Goal: Information Seeking & Learning: Understand process/instructions

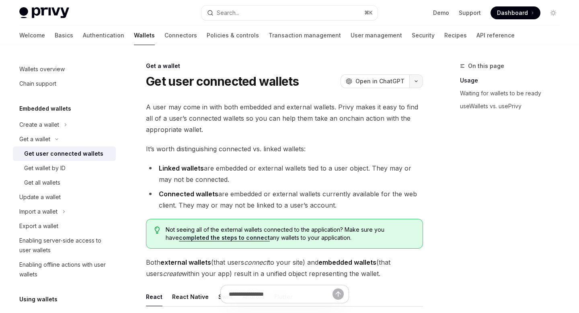
click at [415, 80] on icon "button" at bounding box center [417, 81] width 10 height 3
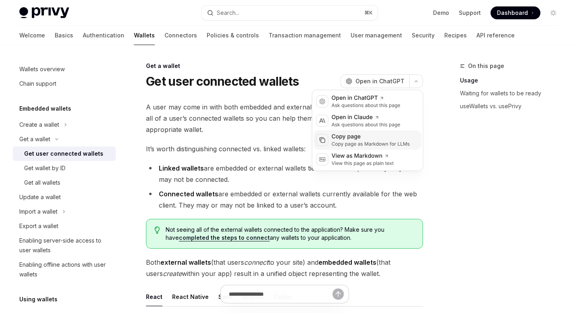
click at [371, 141] on div "Copy page as Markdown for LLMs" at bounding box center [371, 144] width 78 height 6
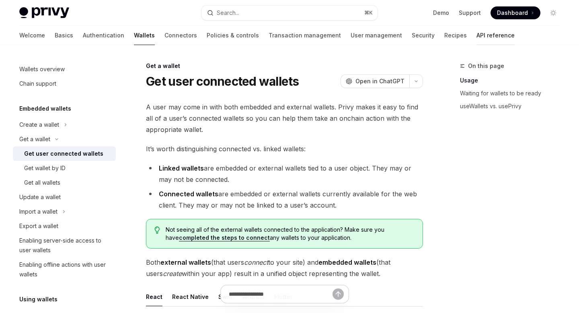
click at [477, 37] on link "API reference" at bounding box center [496, 35] width 38 height 19
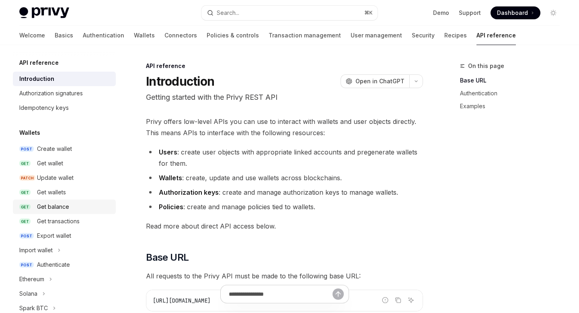
click at [69, 209] on div "Get balance" at bounding box center [74, 207] width 74 height 10
type textarea "*"
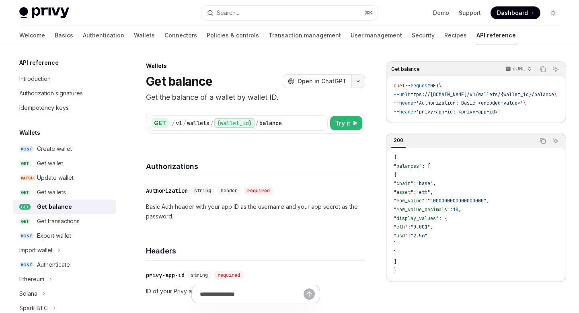
click at [360, 83] on button "button" at bounding box center [359, 81] width 14 height 14
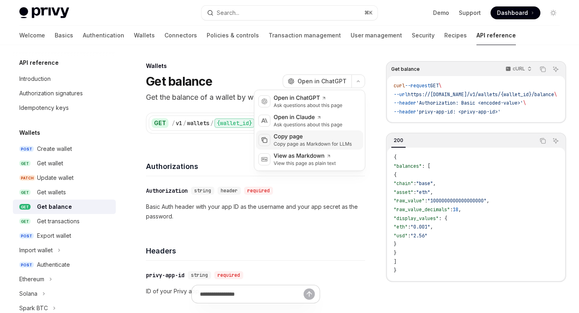
click at [327, 141] on div "Copy page as Markdown for LLMs" at bounding box center [313, 144] width 78 height 6
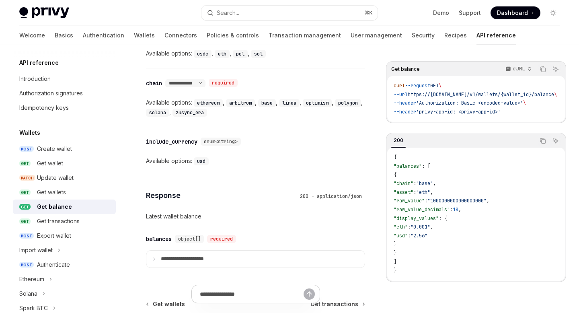
scroll to position [404, 0]
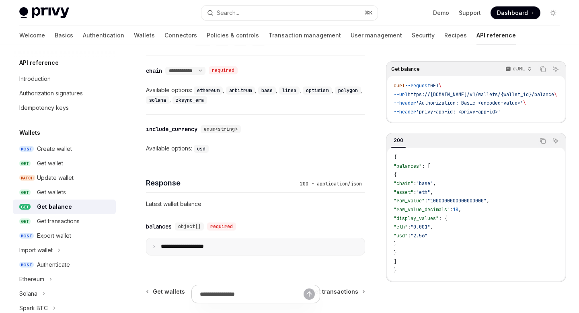
click at [229, 242] on summary "**********" at bounding box center [255, 246] width 218 height 17
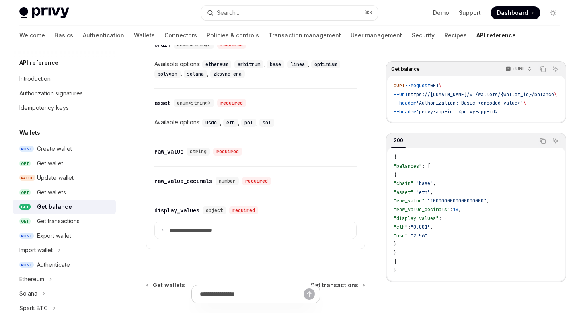
scroll to position [631, 0]
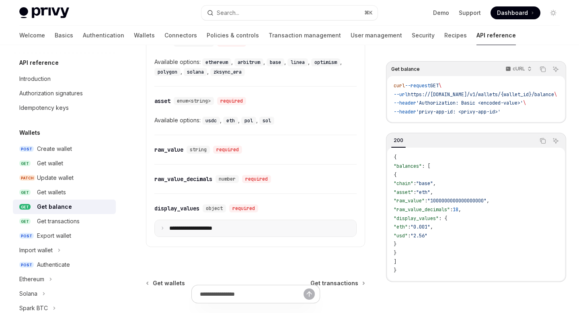
click at [229, 227] on summary "**********" at bounding box center [256, 228] width 202 height 17
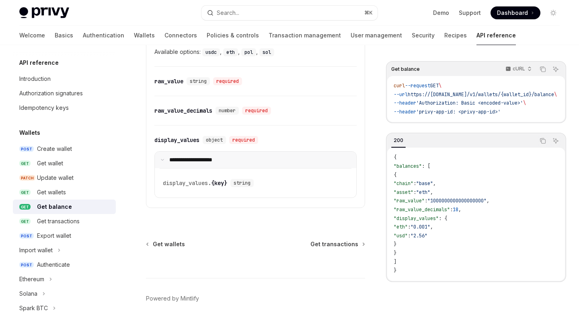
scroll to position [733, 0]
